Goal: Information Seeking & Learning: Learn about a topic

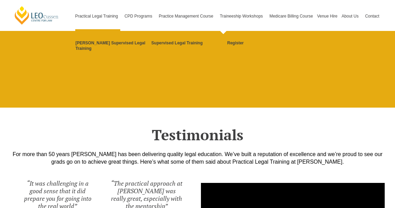
scroll to position [1551, 0]
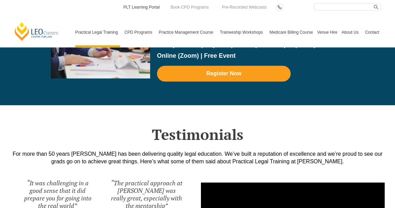
click at [153, 8] on link "PLT Learning Portal" at bounding box center [142, 7] width 38 height 8
